Goal: Task Accomplishment & Management: Use online tool/utility

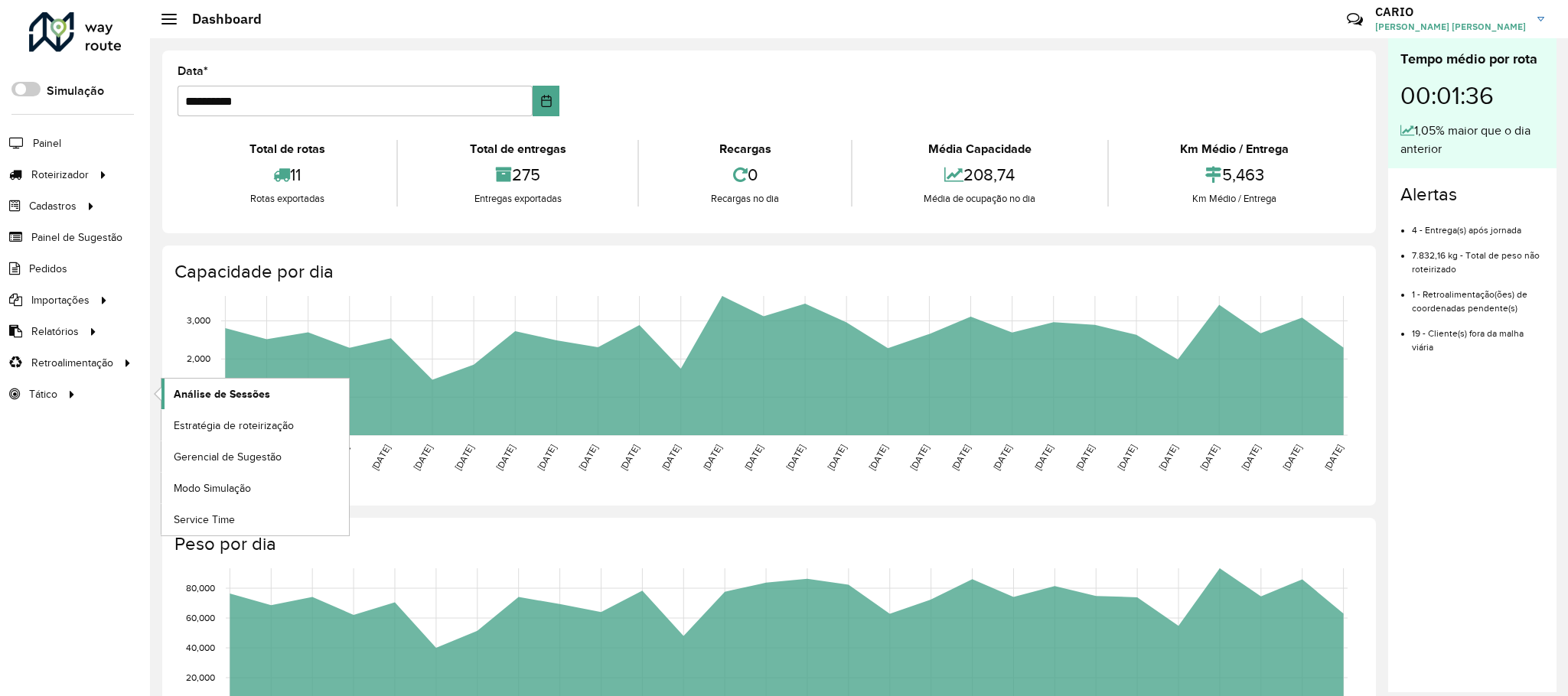
click at [217, 389] on link "Análise de Sessões" at bounding box center [255, 394] width 188 height 31
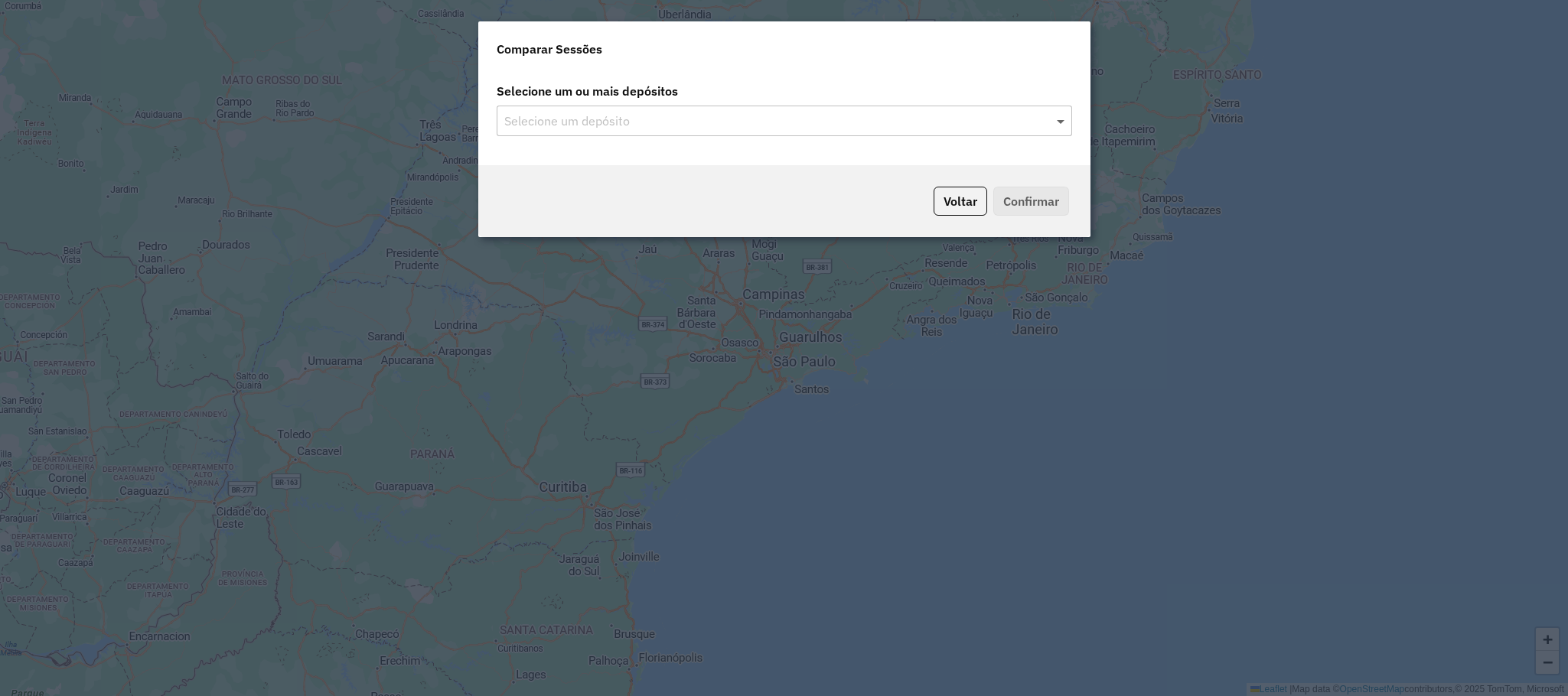
click at [1054, 125] on span at bounding box center [1063, 121] width 19 height 19
click at [1059, 120] on span at bounding box center [1063, 121] width 19 height 19
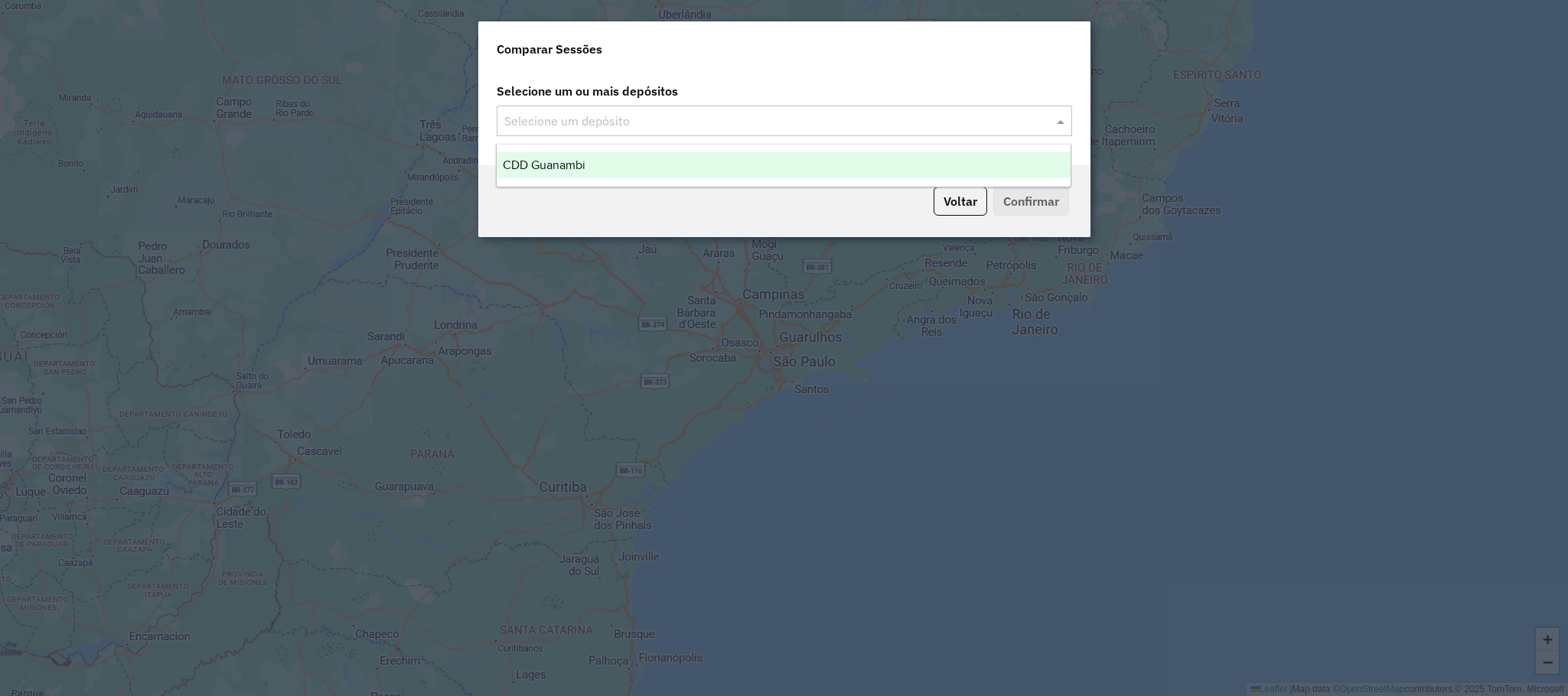
click at [634, 168] on div "CDD Guanambi" at bounding box center [783, 165] width 574 height 26
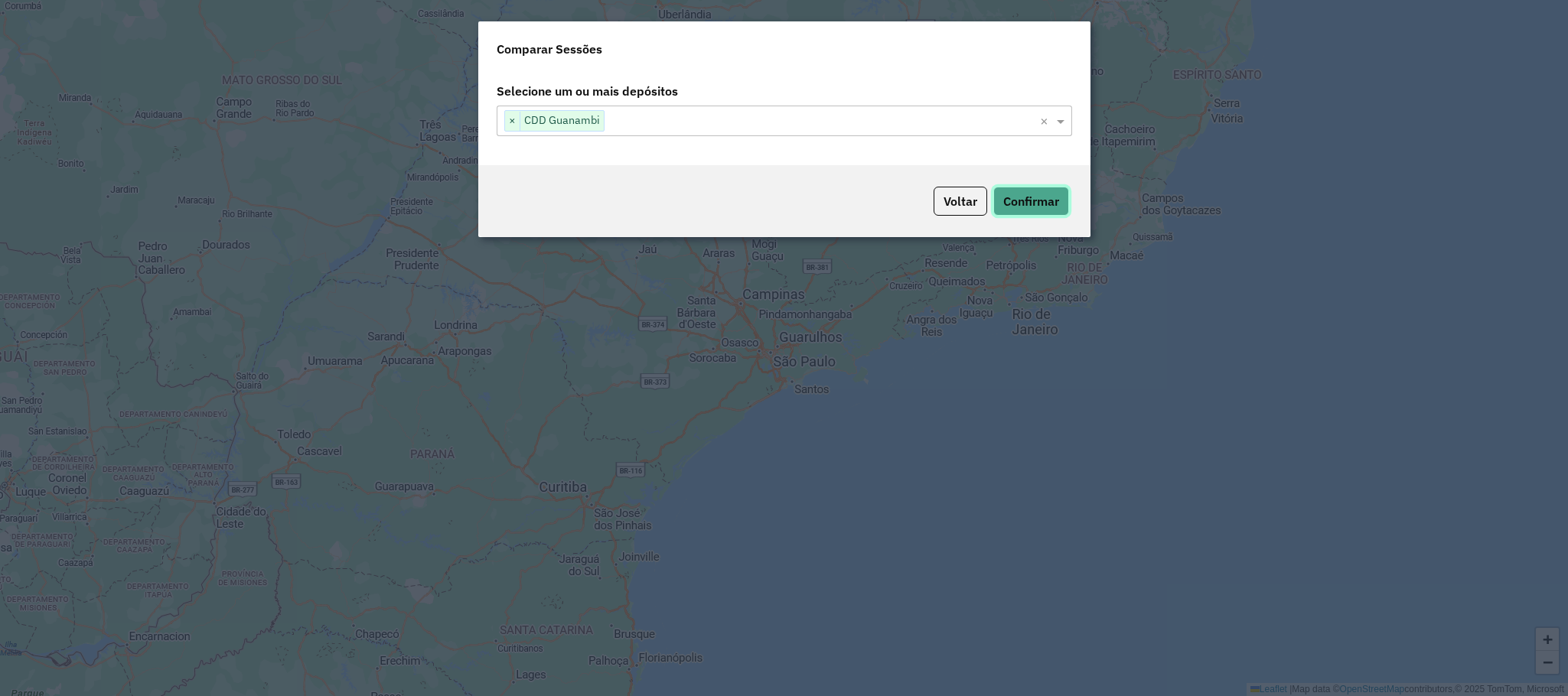
click at [1046, 205] on button "Confirmar" at bounding box center [1031, 201] width 76 height 29
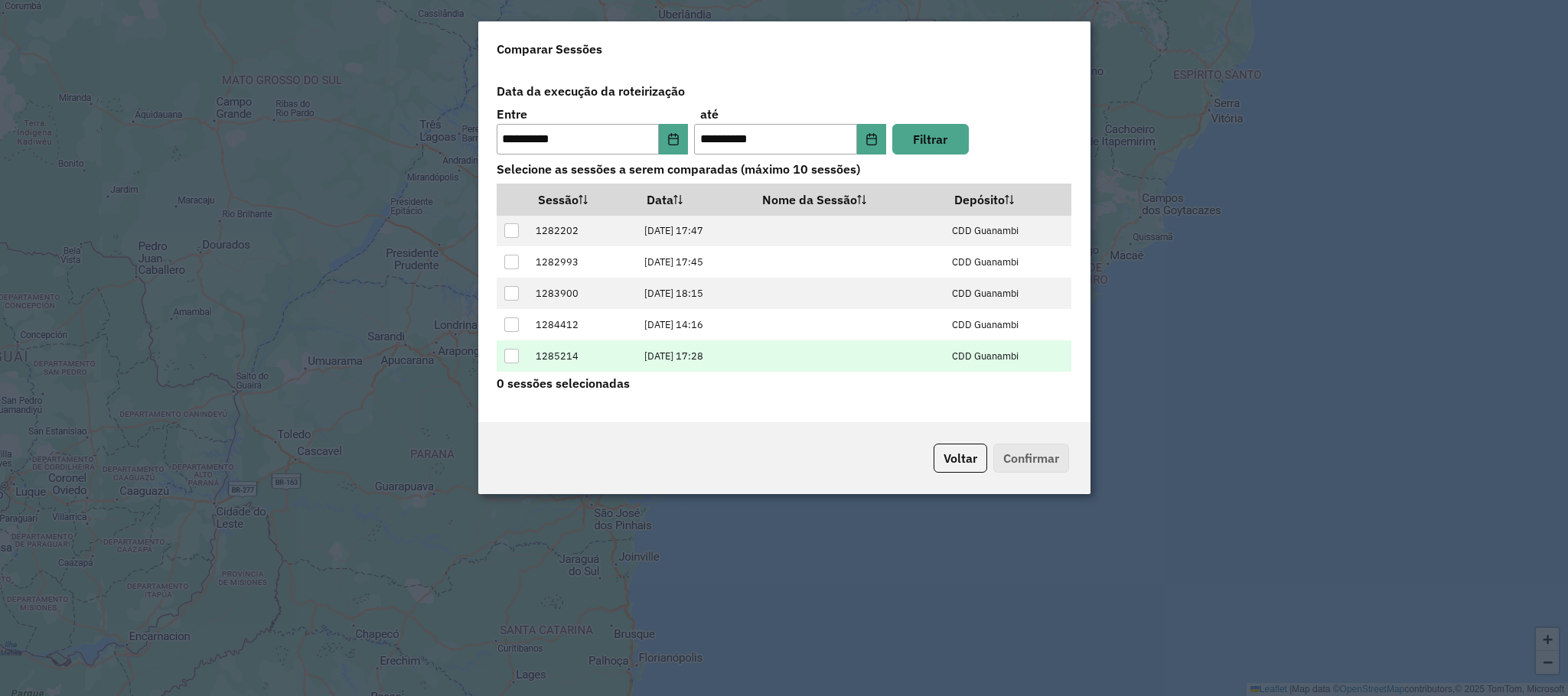
scroll to position [63, 0]
click at [512, 361] on div at bounding box center [512, 358] width 15 height 15
click at [1024, 452] on button "Confirmar" at bounding box center [1031, 458] width 76 height 29
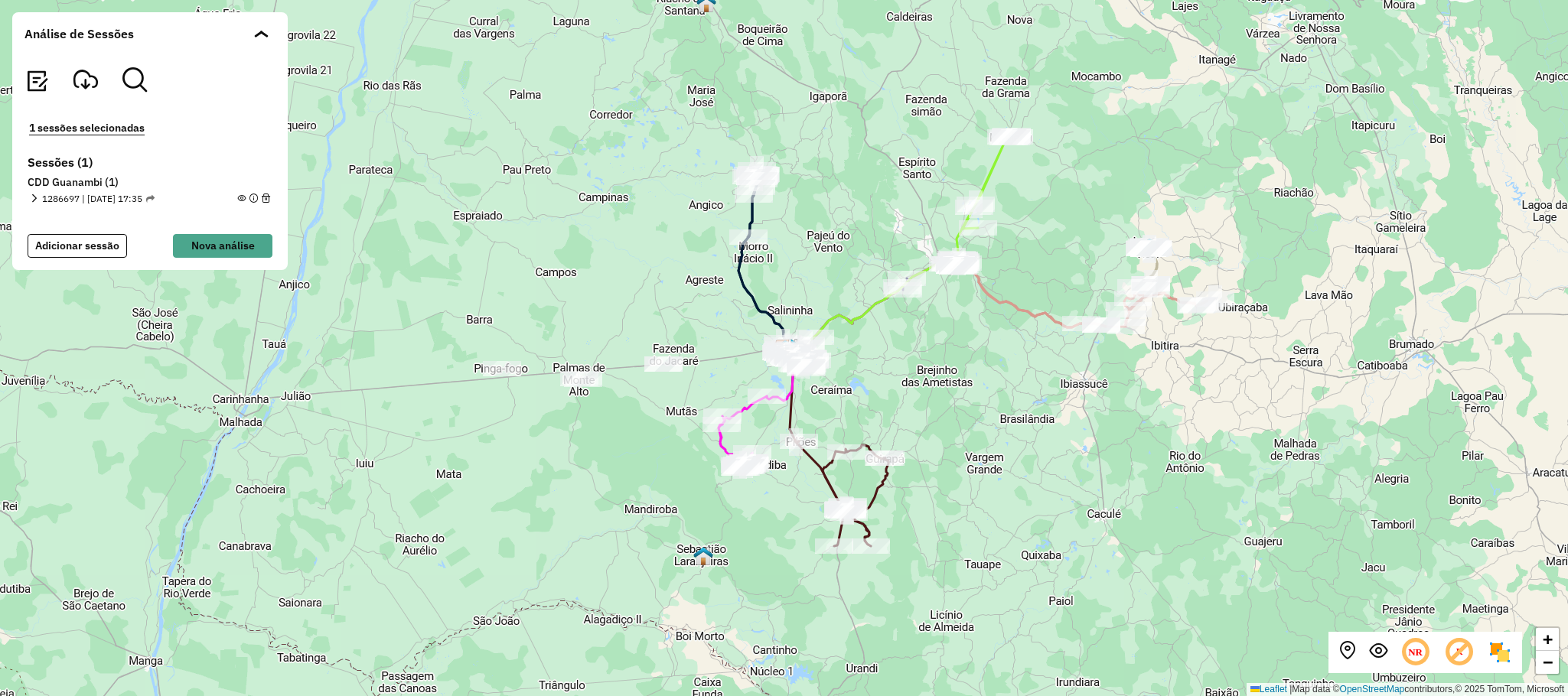
click at [1415, 657] on icon at bounding box center [1416, 653] width 32 height 32
click at [1380, 656] on em at bounding box center [1378, 651] width 19 height 19
click at [1378, 652] on em at bounding box center [1378, 651] width 19 height 19
click at [1460, 655] on icon at bounding box center [1460, 653] width 32 height 32
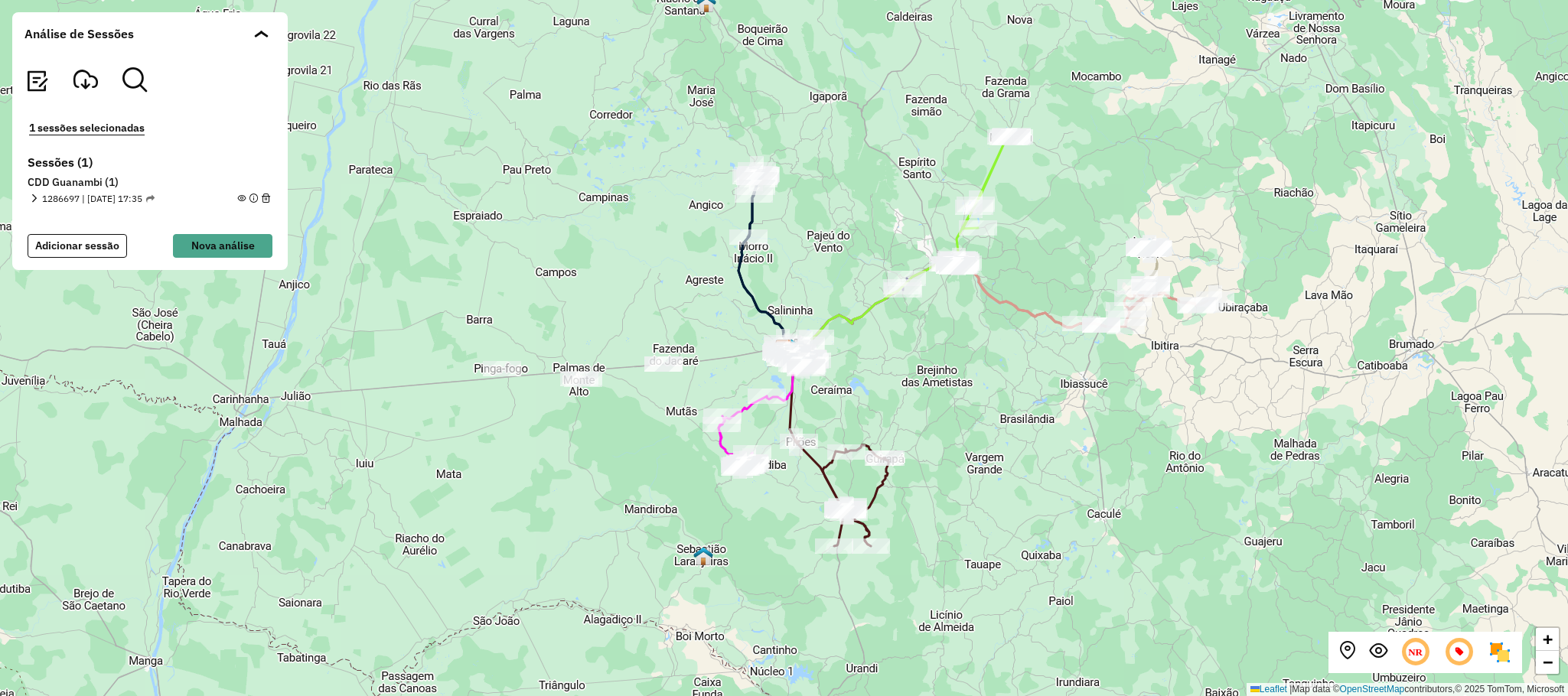
click at [1460, 655] on icon at bounding box center [1460, 653] width 32 height 32
click at [1418, 652] on icon at bounding box center [1416, 653] width 32 height 32
click at [1417, 659] on icon at bounding box center [1416, 653] width 32 height 32
click at [239, 198] on em at bounding box center [241, 198] width 8 height 8
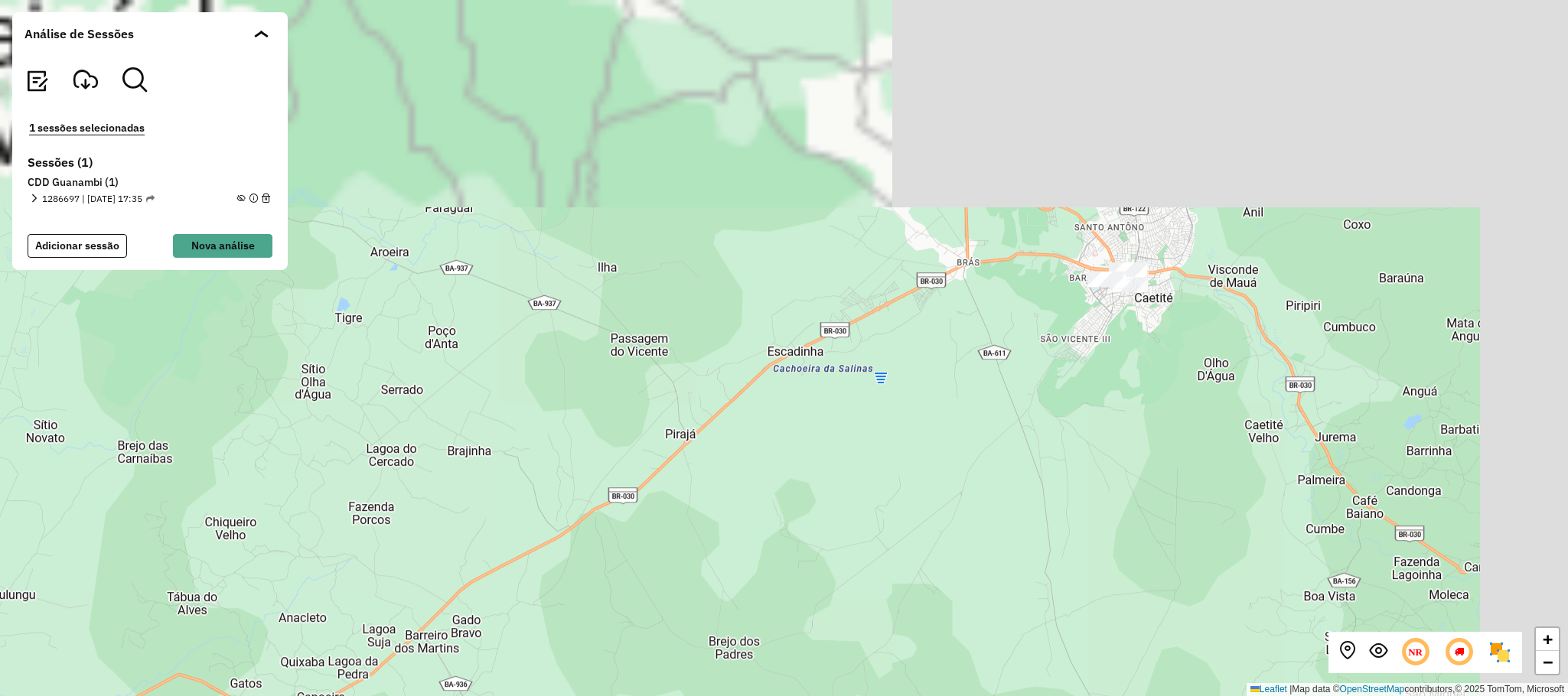
drag, startPoint x: 1066, startPoint y: 234, endPoint x: 907, endPoint y: 469, distance: 283.7
click at [909, 469] on div "+ − Leaflet | Map data © OpenStreetMap contributors,© 2025 TomTom, Microsoft" at bounding box center [784, 348] width 1568 height 696
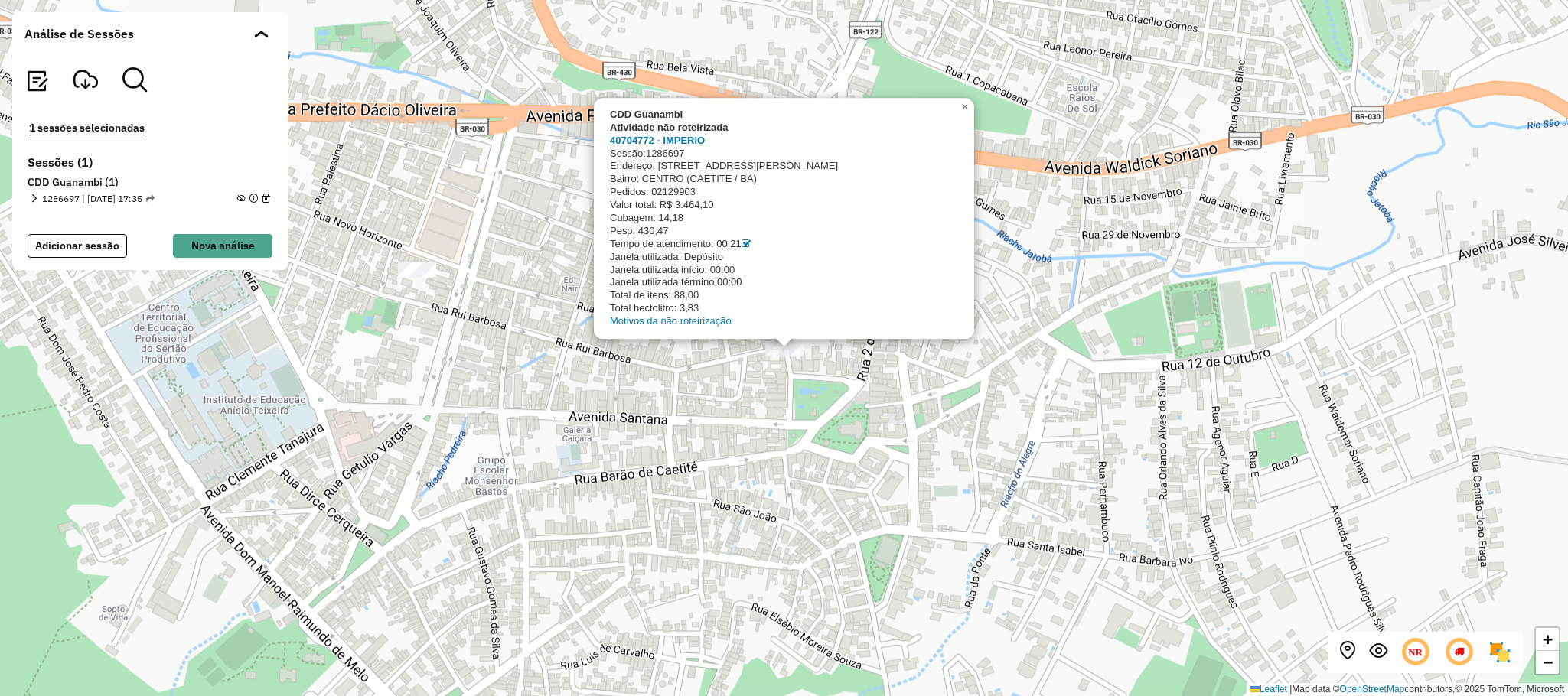
click at [944, 439] on div "CDD Guanambi Atividade não roteirizada 40704772 - IMPERIO Sessão: 1286697 Ender…" at bounding box center [784, 348] width 1568 height 696
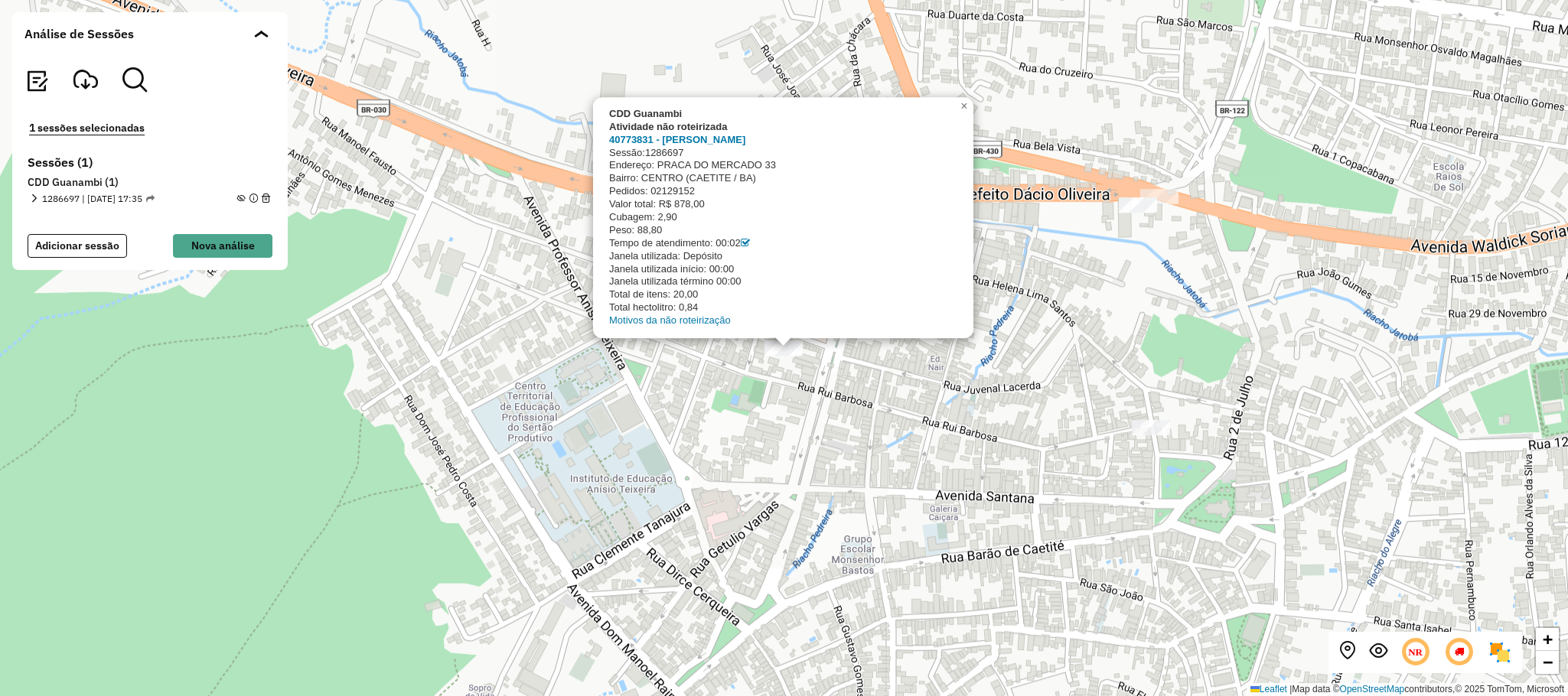
drag, startPoint x: 1063, startPoint y: 320, endPoint x: 1112, endPoint y: 281, distance: 62.6
click at [1065, 319] on div "CDD Guanambi Atividade não roteirizada 40773831 - MERCEARIA BATISTA Sessão: 128…" at bounding box center [784, 348] width 1568 height 696
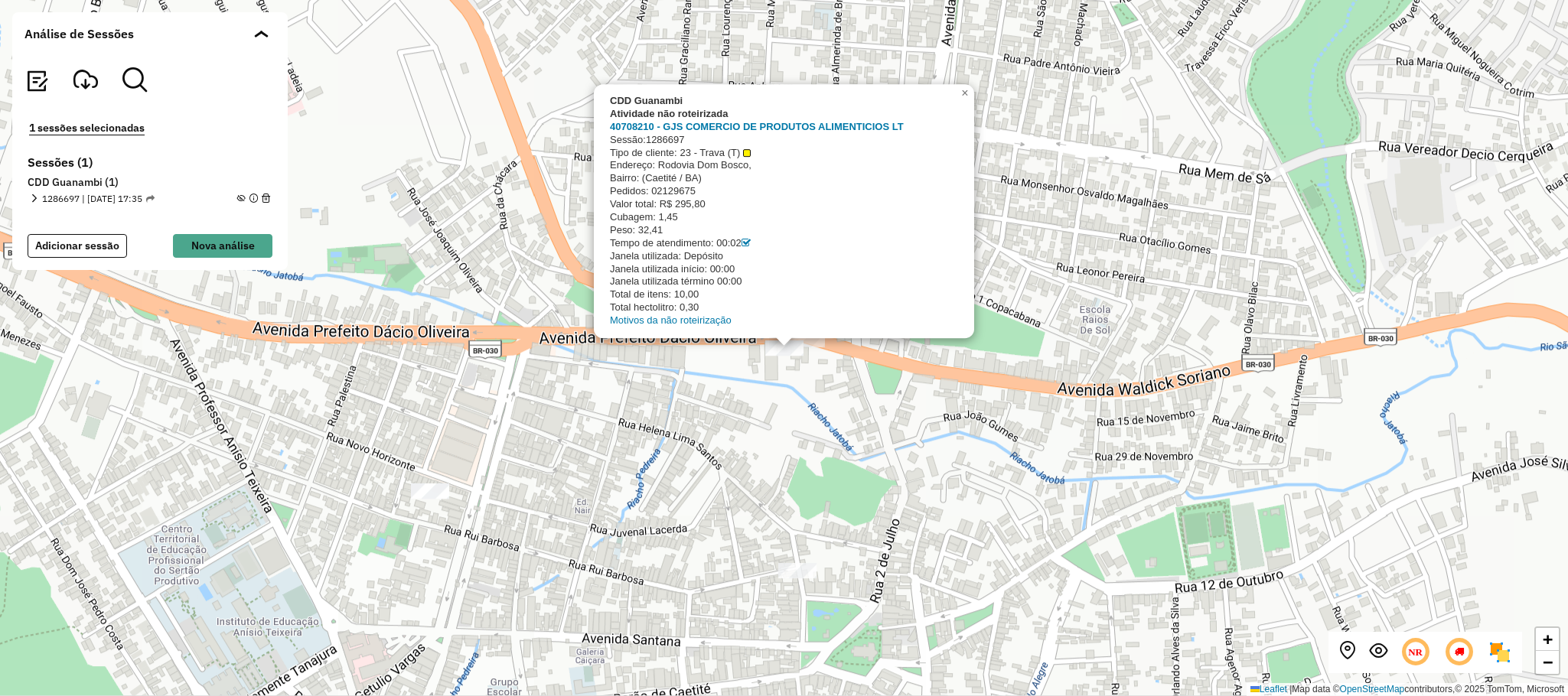
click at [829, 383] on div "CDD Guanambi Atividade não roteirizada 40708210 - GJS COMERCIO DE PRODUTOS ALIM…" at bounding box center [784, 348] width 1568 height 696
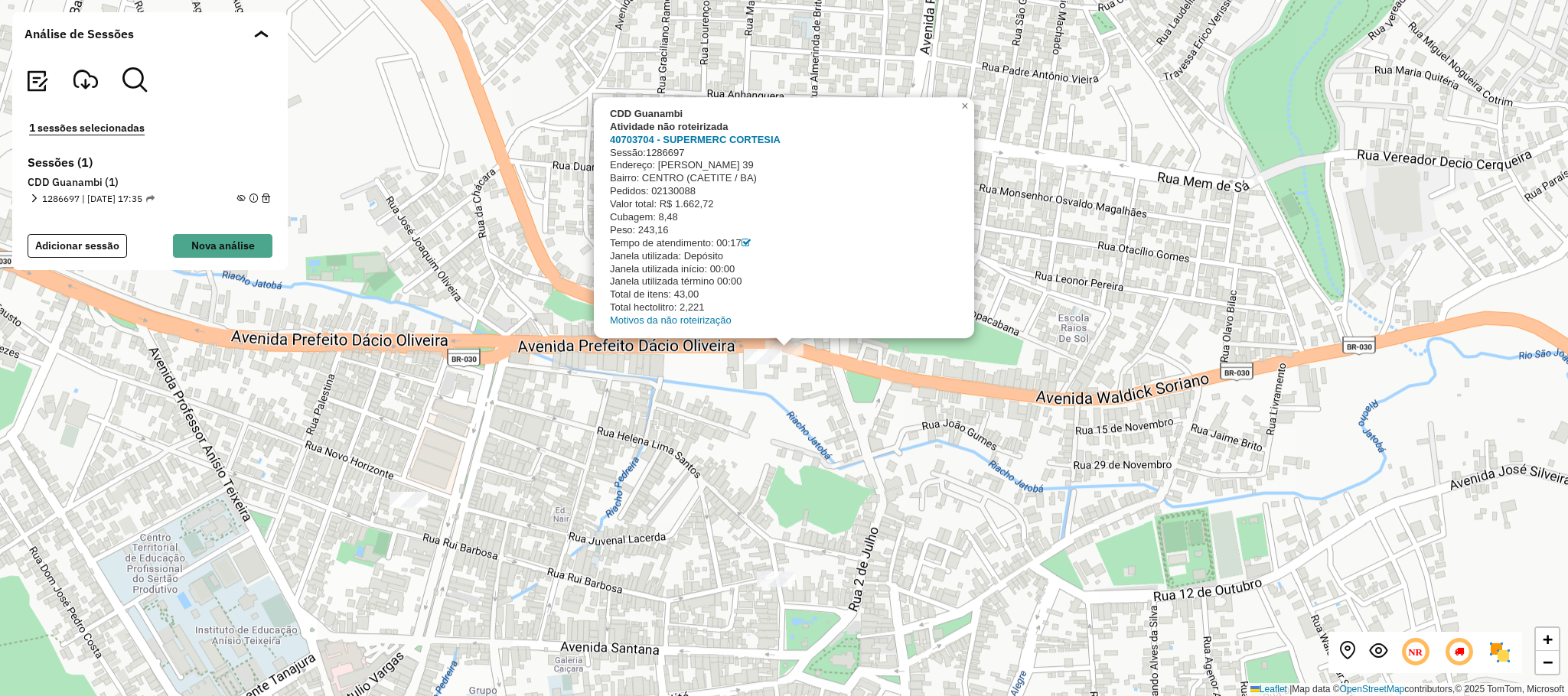
click at [739, 409] on div "CDD Guanambi Atividade não roteirizada 40703704 - SUPERMERC CORTESIA Sessão: 12…" at bounding box center [784, 348] width 1568 height 696
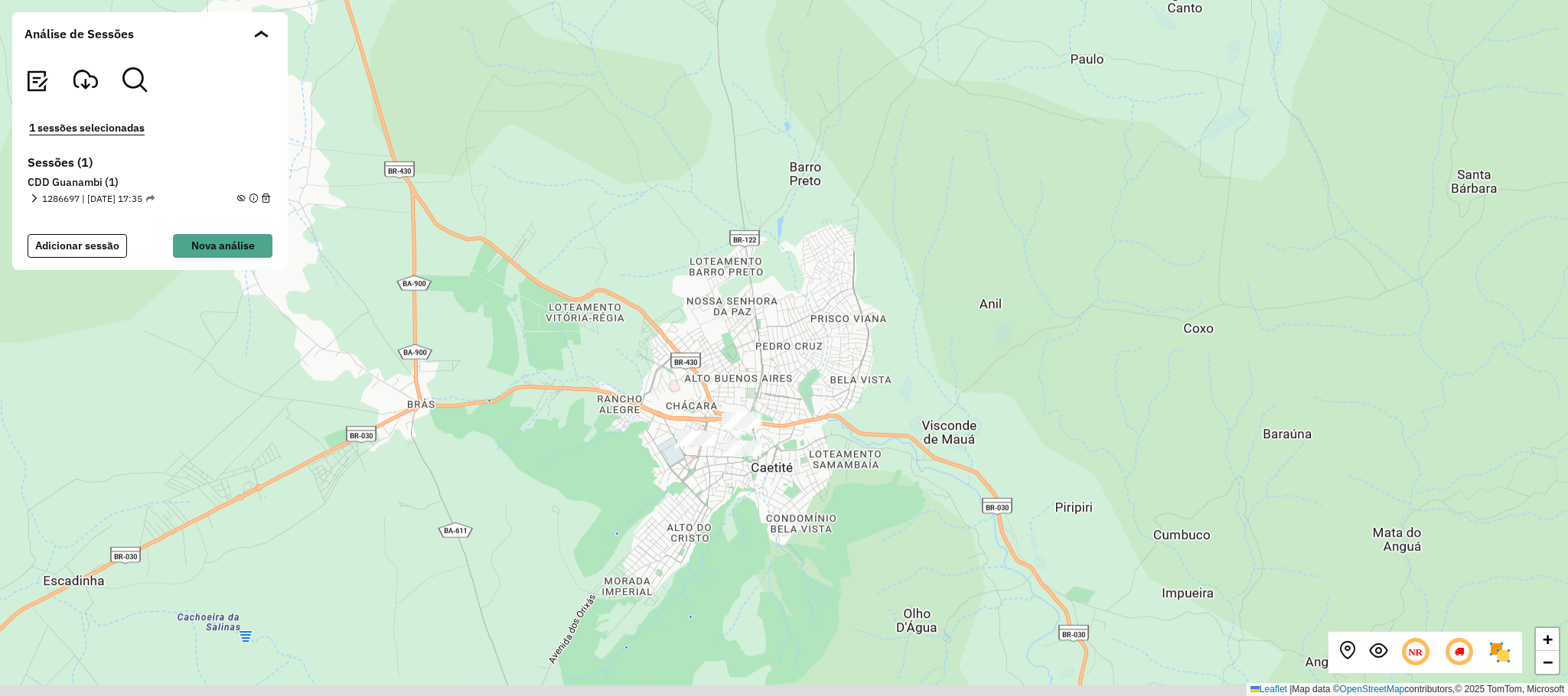
drag, startPoint x: 377, startPoint y: 457, endPoint x: 838, endPoint y: 398, distance: 464.8
click at [838, 398] on div "+ − Leaflet | Map data © OpenStreetMap contributors,© 2025 TomTom, Microsoft" at bounding box center [784, 348] width 1568 height 696
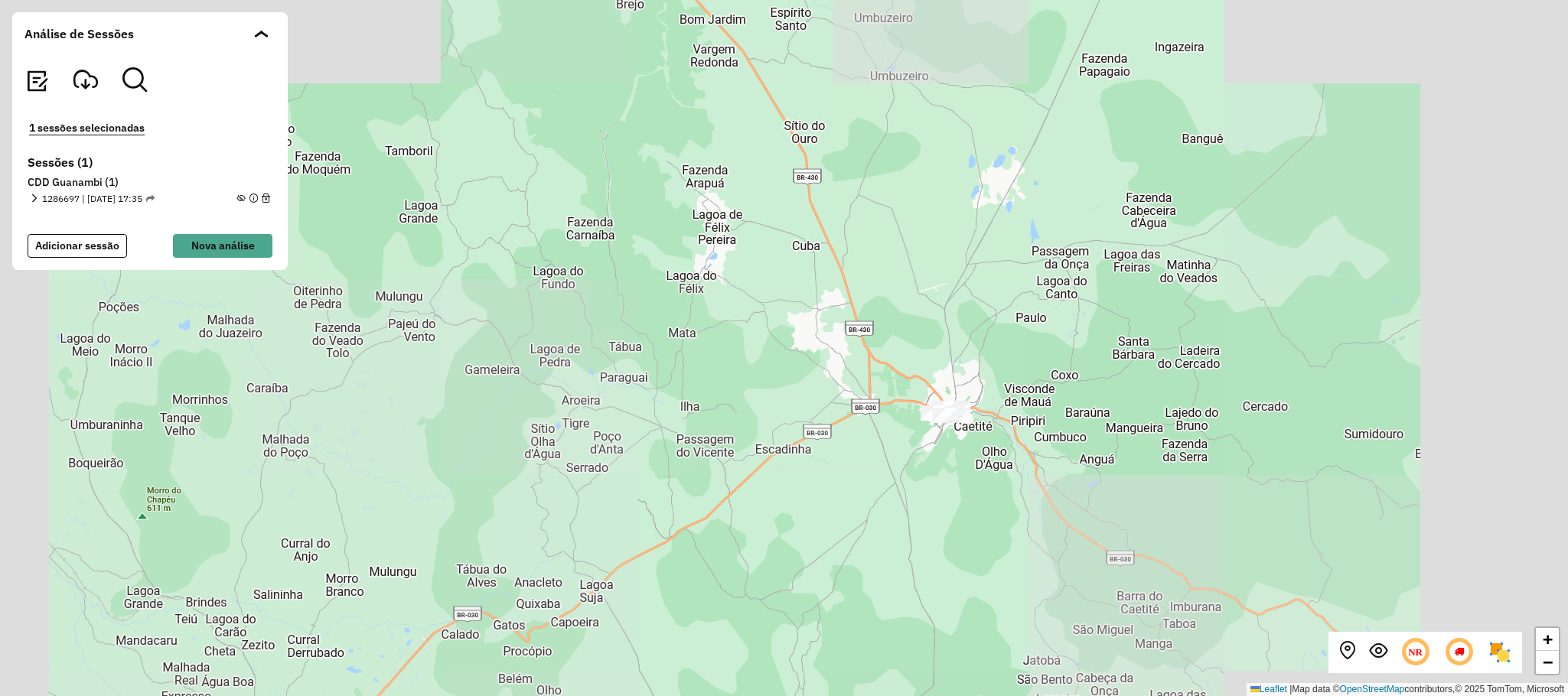
drag, startPoint x: 508, startPoint y: 515, endPoint x: 921, endPoint y: 301, distance: 465.2
click at [910, 309] on div "+ − Leaflet | Map data © OpenStreetMap contributors,© 2025 TomTom, Microsoft" at bounding box center [784, 348] width 1568 height 696
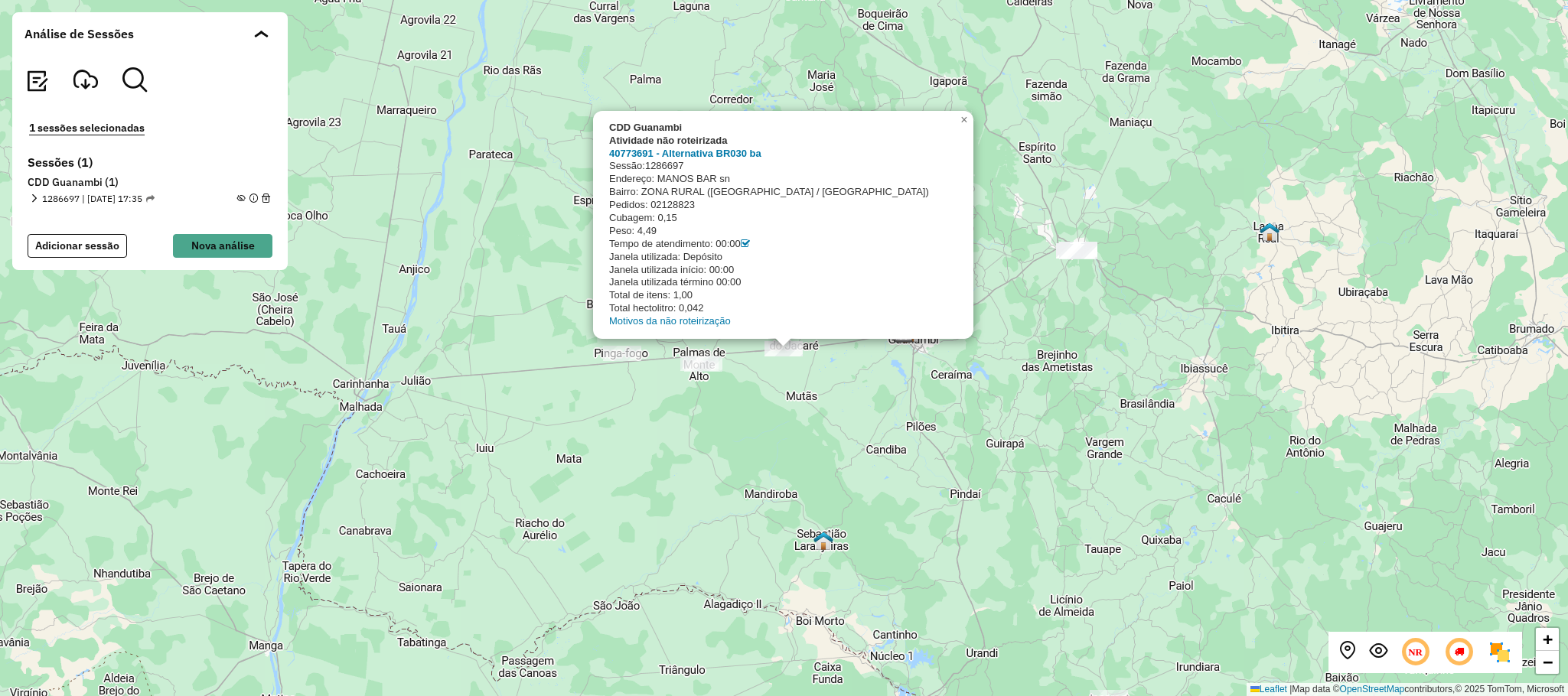
click at [692, 400] on div "CDD Guanambi Atividade não roteirizada 40773691 - Alternativa BR030 ba Sessão: …" at bounding box center [784, 348] width 1568 height 696
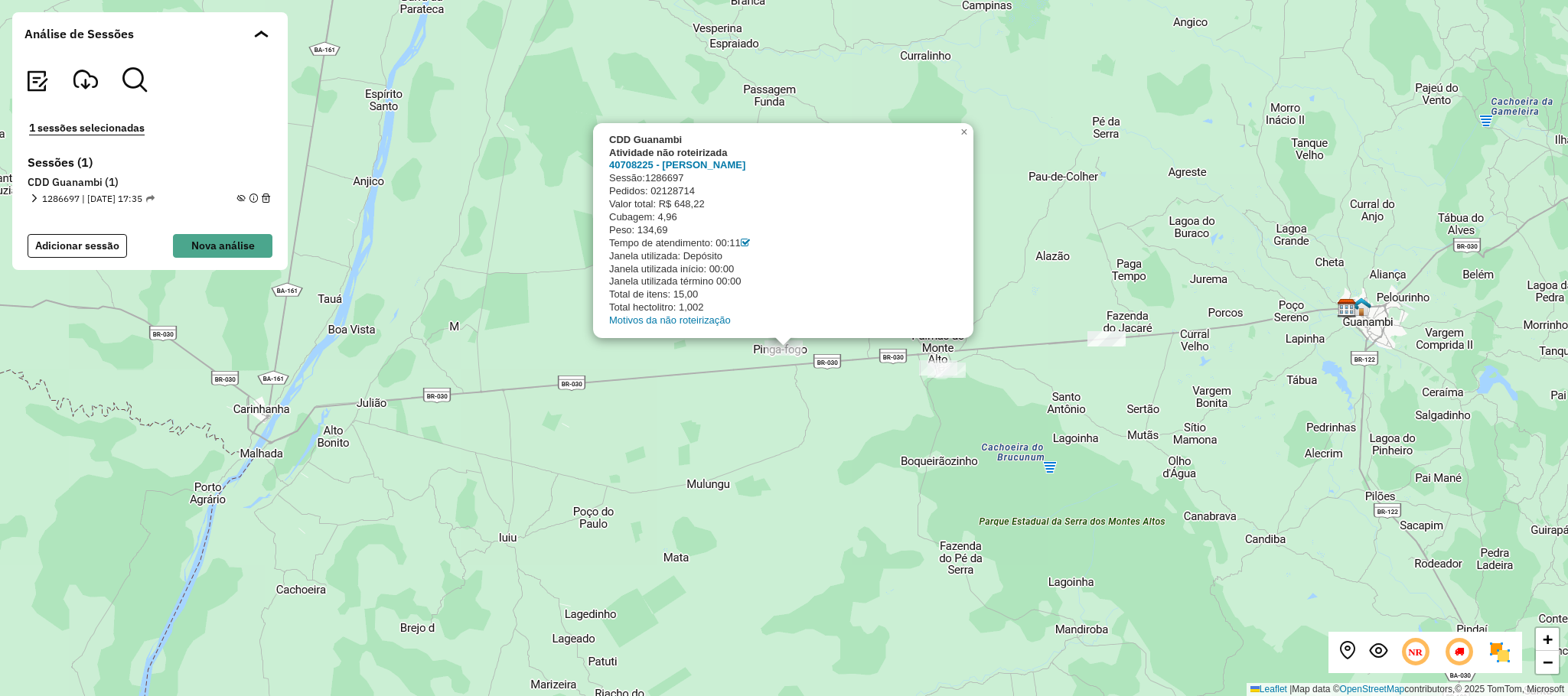
click at [798, 414] on div "CDD Guanambi Atividade não roteirizada 40708225 - WAGNER RODRIGUES DO SANTOS Se…" at bounding box center [784, 348] width 1568 height 696
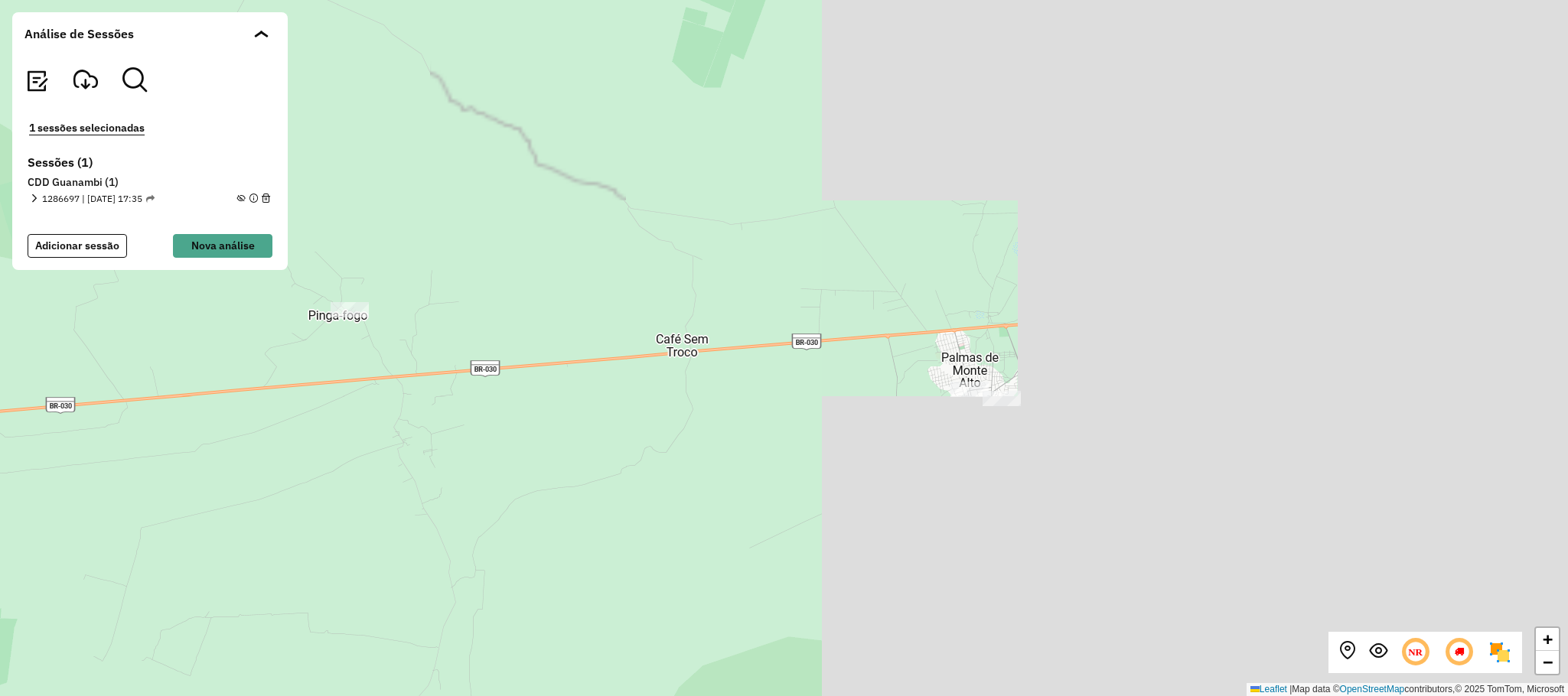
drag, startPoint x: 1279, startPoint y: 499, endPoint x: 712, endPoint y: 495, distance: 567.0
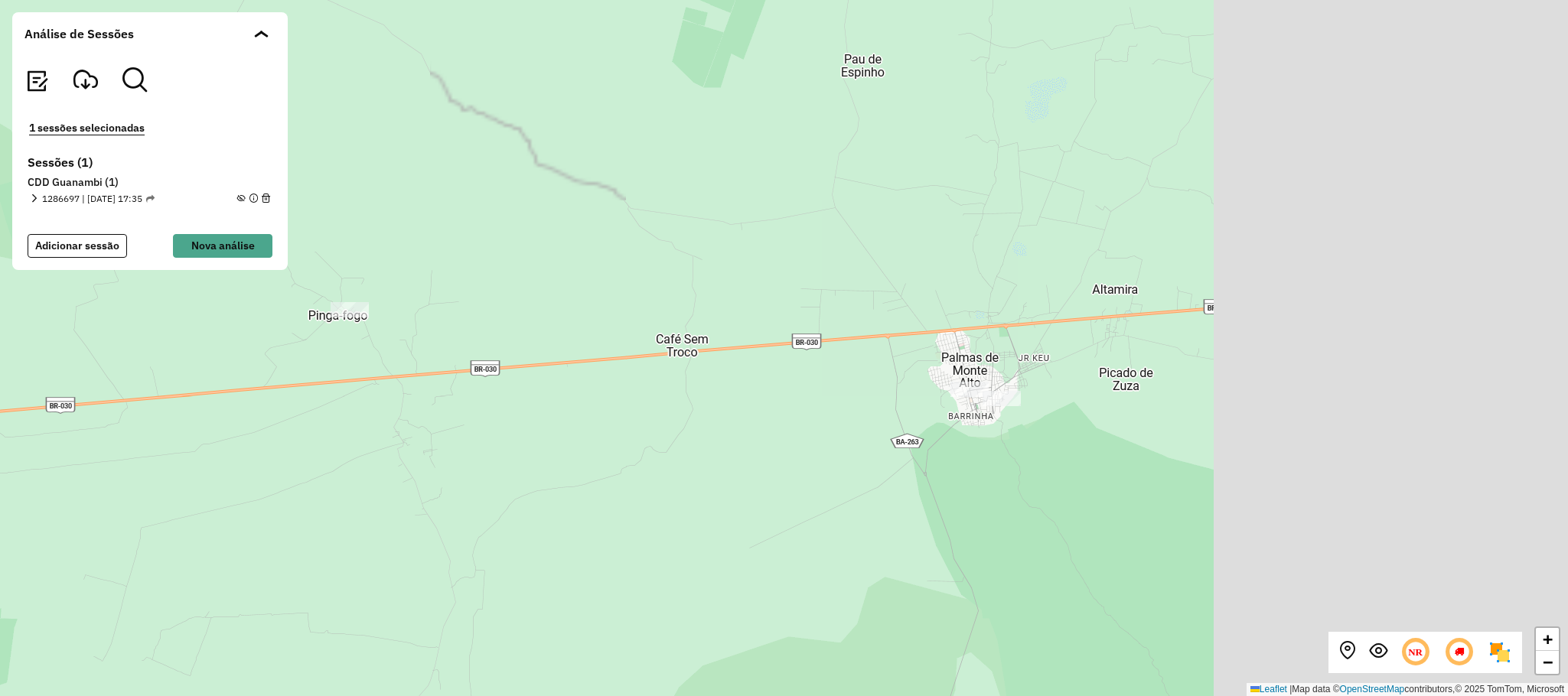
click at [709, 498] on div "+ − Leaflet | Map data © OpenStreetMap contributors,© 2025 TomTom, Microsoft" at bounding box center [784, 348] width 1568 height 696
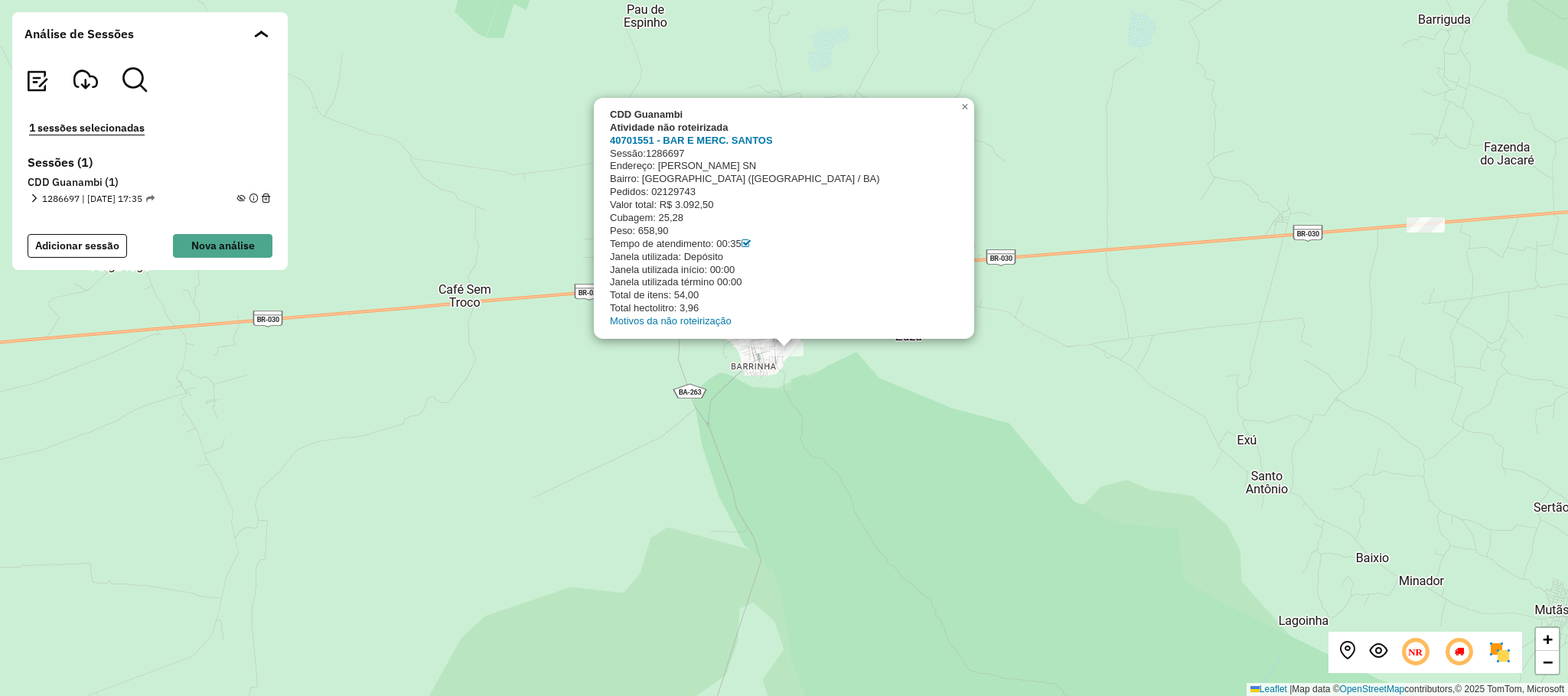
click at [760, 413] on div "CDD Guanambi Atividade não roteirizada 40701551 - BAR E MERC. SANTOS Sessão: 12…" at bounding box center [784, 348] width 1568 height 696
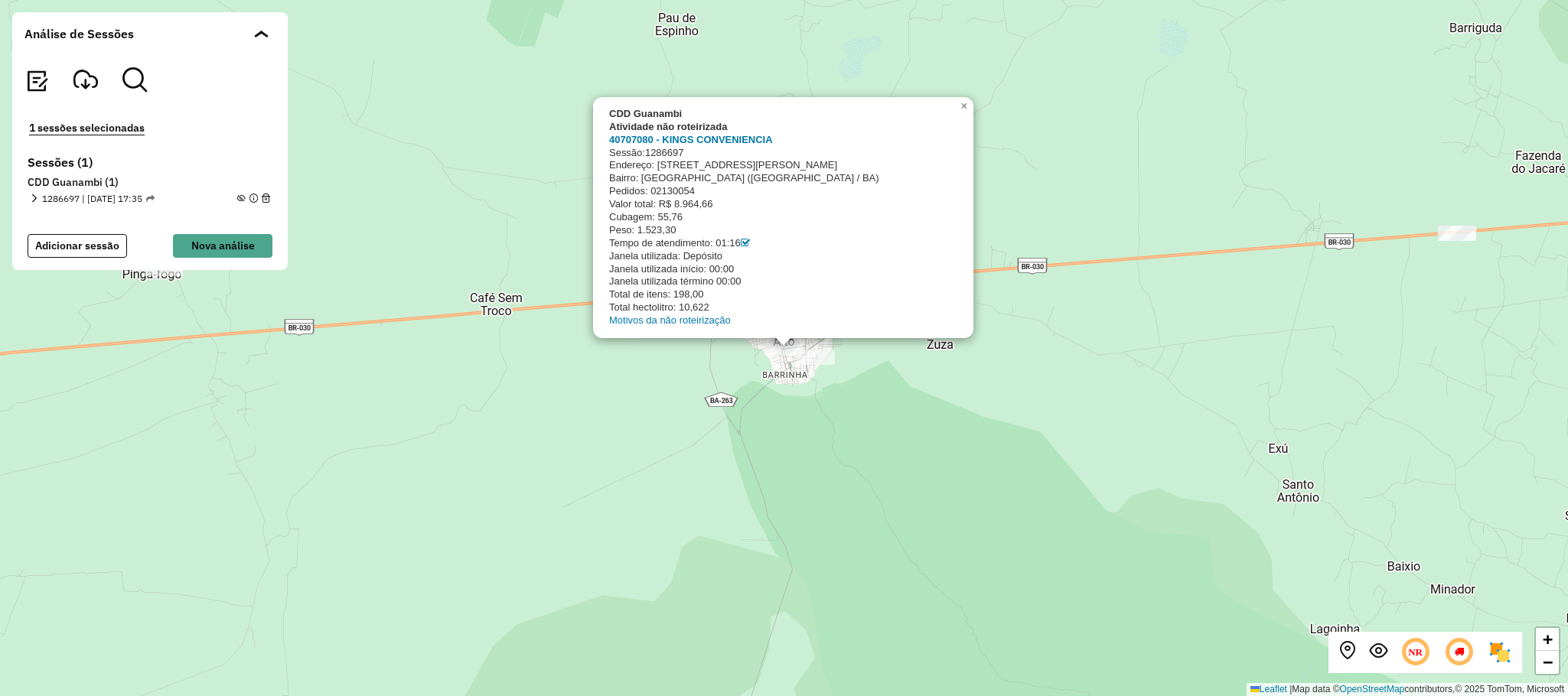
click at [912, 429] on div "CDD Guanambi Atividade não roteirizada 40707080 - KINGS CONVENIENCIA Sessão: 12…" at bounding box center [784, 348] width 1568 height 696
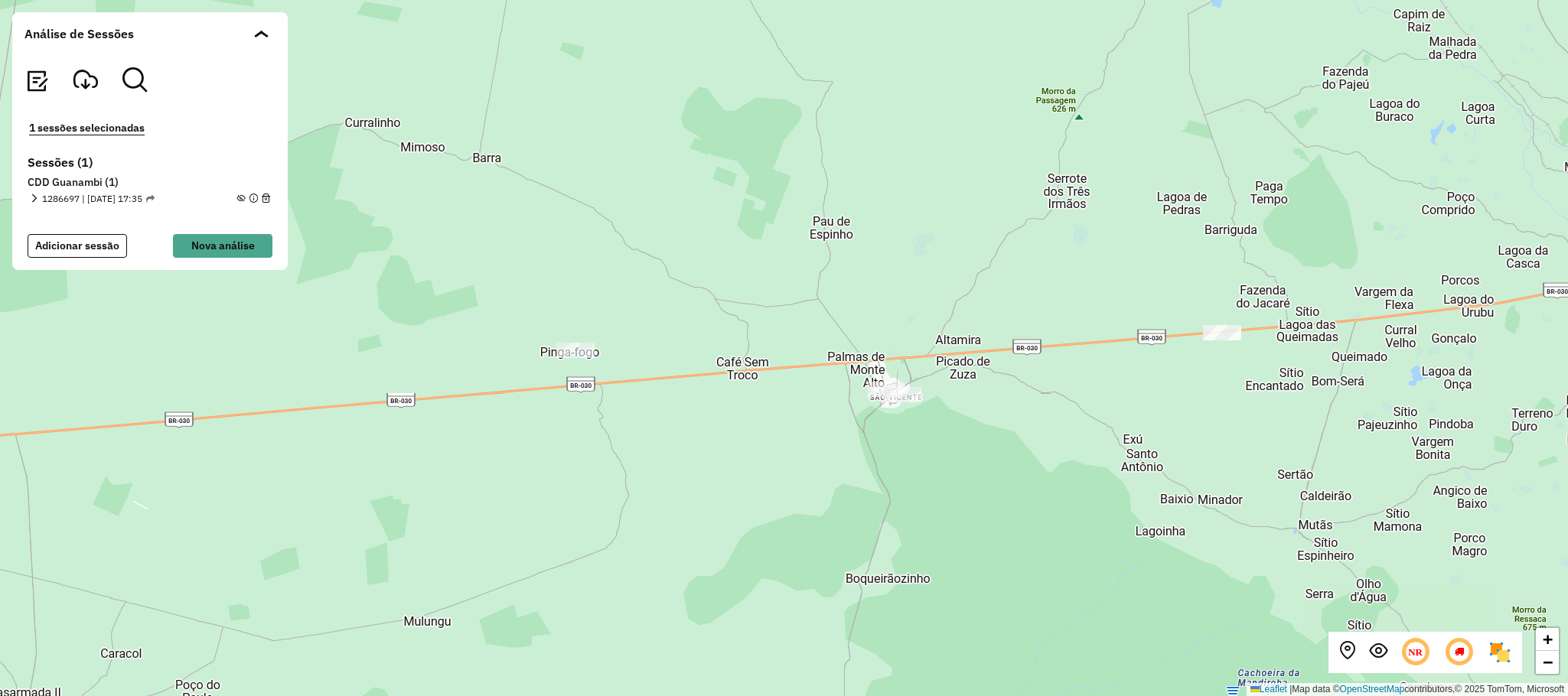
drag, startPoint x: 1155, startPoint y: 459, endPoint x: 855, endPoint y: 465, distance: 300.1
click at [855, 465] on div "+ − Leaflet | Map data © OpenStreetMap contributors,© 2025 TomTom, Microsoft" at bounding box center [784, 348] width 1568 height 696
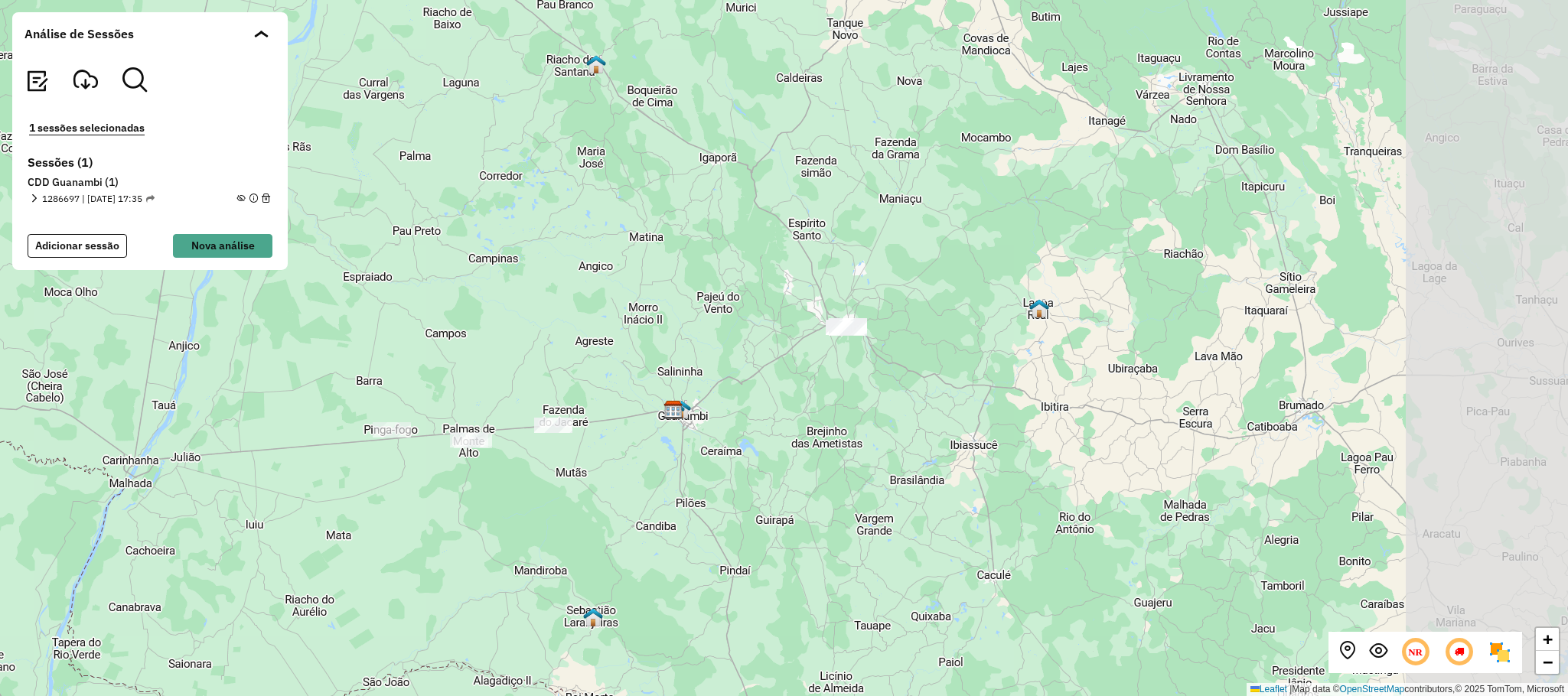
drag, startPoint x: 1190, startPoint y: 470, endPoint x: 873, endPoint y: 461, distance: 317.1
click at [873, 461] on div "+ − Leaflet | Map data © OpenStreetMap contributors,© 2025 TomTom, Microsoft" at bounding box center [784, 348] width 1568 height 696
